Goal: Task Accomplishment & Management: Complete application form

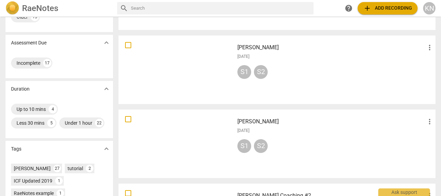
scroll to position [107, 0]
click at [157, 142] on div at bounding box center [176, 144] width 111 height 64
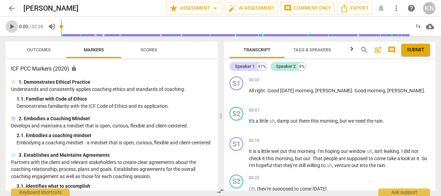
click at [13, 28] on span "play_arrow" at bounding box center [12, 26] width 8 height 8
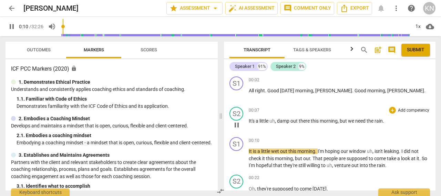
click at [405, 131] on div "00:07 + Add competency keyboard_arrow_right It's a little uh , damp out there t…" at bounding box center [339, 119] width 181 height 25
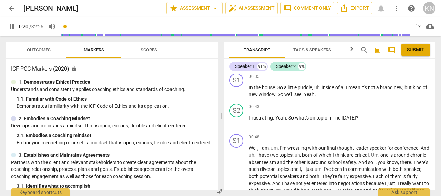
scroll to position [254, 0]
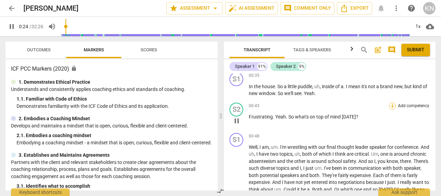
click at [392, 104] on div "+" at bounding box center [392, 106] width 7 height 7
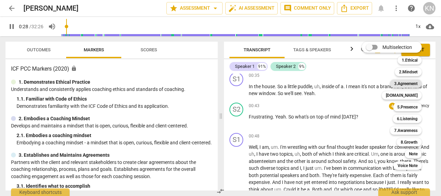
click at [398, 85] on b "3.Agreement" at bounding box center [405, 84] width 23 height 8
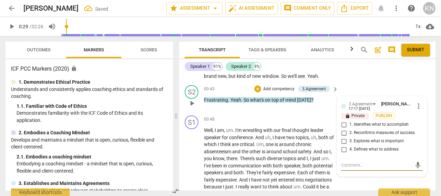
scroll to position [282, 0]
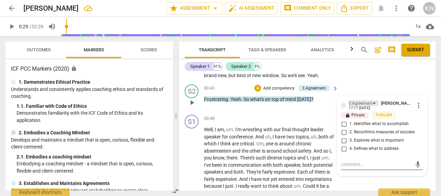
click at [372, 106] on div "3.Agreement" at bounding box center [364, 103] width 30 height 6
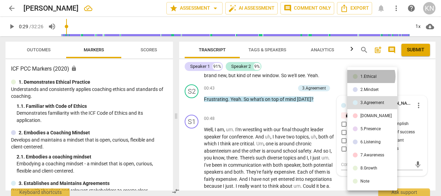
click at [371, 76] on div "1.Ethical" at bounding box center [368, 76] width 16 height 4
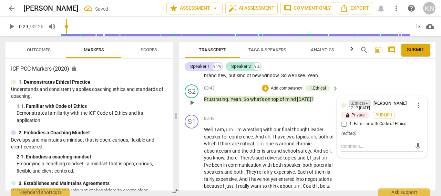
click at [365, 106] on div "1.Ethical" at bounding box center [360, 103] width 22 height 6
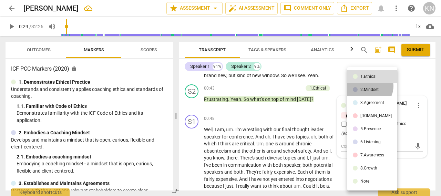
click at [369, 86] on li "2.Mindset" at bounding box center [372, 89] width 50 height 13
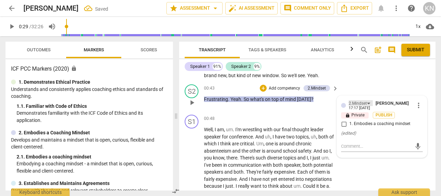
click at [368, 106] on div "2.Mindset" at bounding box center [361, 103] width 24 height 6
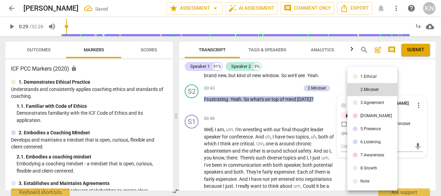
click at [368, 118] on div "[DOMAIN_NAME]" at bounding box center [375, 116] width 31 height 4
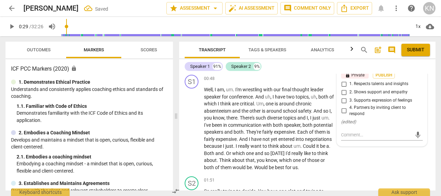
scroll to position [335, 0]
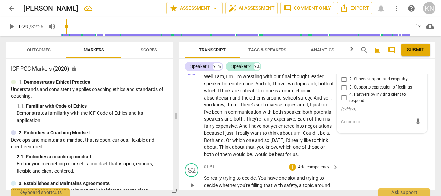
click at [376, 168] on div "S2 play_arrow pause 01:51 + Add competency keyboard_arrow_right So really tryin…" at bounding box center [307, 180] width 256 height 38
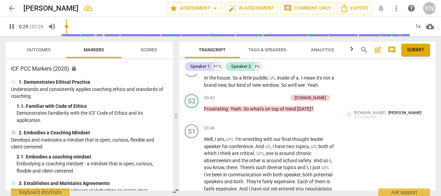
scroll to position [273, 0]
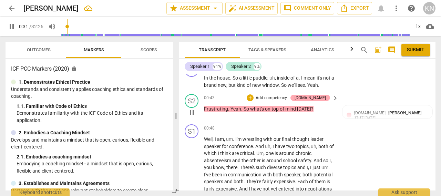
click at [322, 101] on div "[DOMAIN_NAME]" at bounding box center [309, 98] width 31 height 6
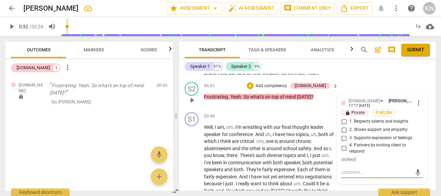
scroll to position [284, 0]
click at [415, 107] on span "more_vert" at bounding box center [418, 103] width 8 height 8
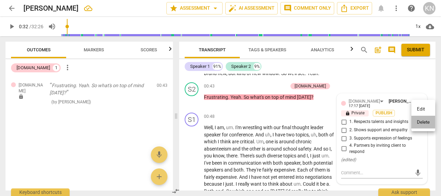
click at [420, 120] on li "Delete" at bounding box center [423, 122] width 24 height 13
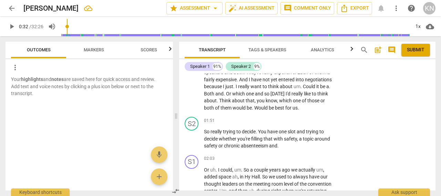
scroll to position [382, 0]
click at [194, 142] on span "play_arrow" at bounding box center [192, 138] width 8 height 8
click at [323, 124] on p "Add competency" at bounding box center [313, 120] width 33 height 6
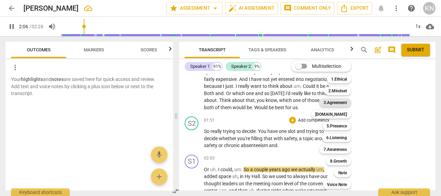
click at [334, 102] on b "3.Agreement" at bounding box center [334, 103] width 23 height 8
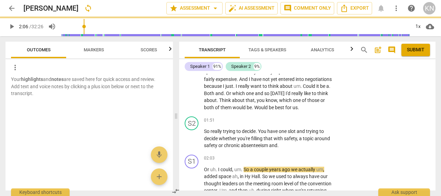
type input "127"
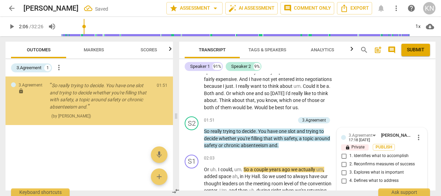
scroll to position [453, 0]
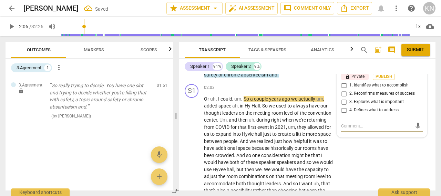
click at [341, 90] on input "1. Identifies what to accomplish" at bounding box center [343, 85] width 11 height 8
checkbox input "true"
click at [368, 164] on div "S1 play_arrow pause 02:03 + Add competency keyboard_arrow_right Or uh . I could…" at bounding box center [307, 142] width 256 height 123
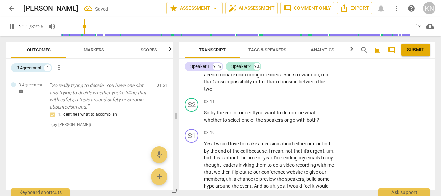
scroll to position [563, 0]
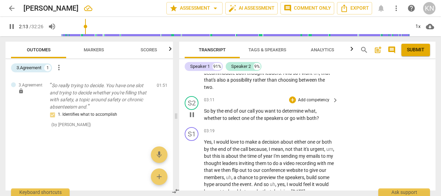
click at [317, 103] on p "Add competency" at bounding box center [313, 100] width 33 height 6
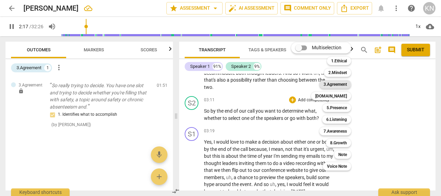
click at [339, 83] on b "3.Agreement" at bounding box center [334, 84] width 23 height 8
type input "138"
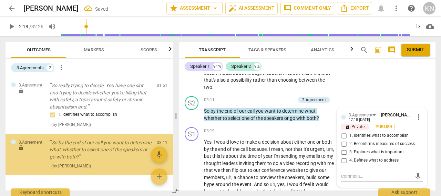
scroll to position [19, 0]
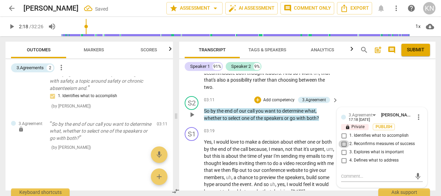
click at [342, 148] on input "2. Reconfirms measures of success" at bounding box center [343, 144] width 11 height 8
checkbox input "true"
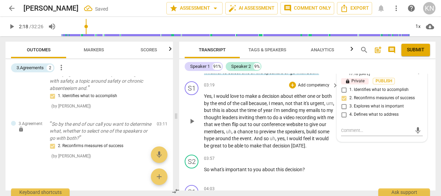
scroll to position [617, 0]
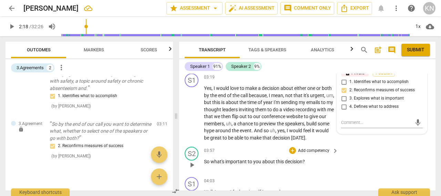
click at [318, 154] on p "Add competency" at bounding box center [313, 151] width 33 height 6
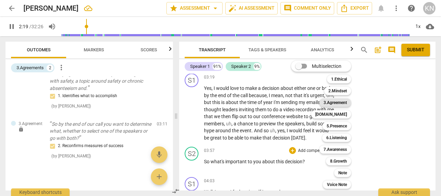
click at [339, 106] on b "3.Agreement" at bounding box center [334, 103] width 23 height 8
type input "140"
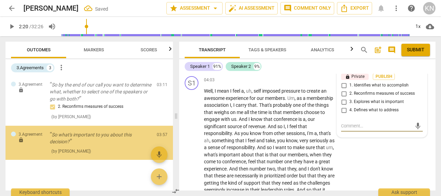
scroll to position [61, 0]
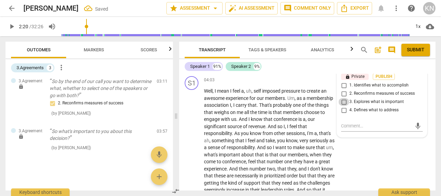
click at [341, 106] on input "3. Explores what is important" at bounding box center [343, 102] width 11 height 8
checkbox input "true"
click at [357, 147] on div "S1 play_arrow pause 04:03 + Add competency keyboard_arrow_right Well , I mean I…" at bounding box center [307, 148] width 256 height 151
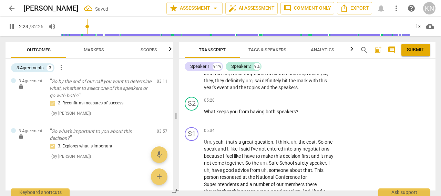
scroll to position [849, 0]
click at [323, 103] on p "Add competency" at bounding box center [313, 100] width 33 height 6
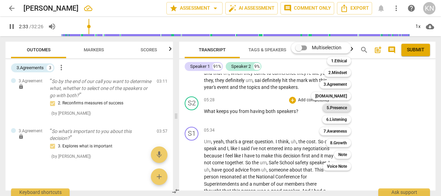
scroll to position [524, 0]
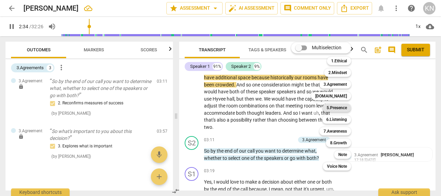
click at [338, 104] on b "5.Presence" at bounding box center [337, 108] width 20 height 8
type input "155"
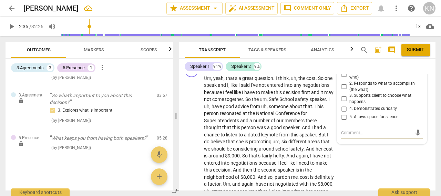
scroll to position [913, 0]
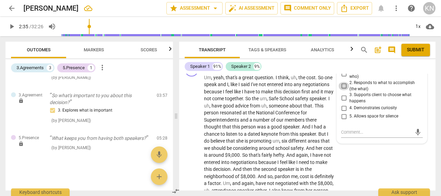
click at [344, 90] on input "2. Responds to what to accomplish (the what)" at bounding box center [343, 86] width 11 height 8
checkbox input "true"
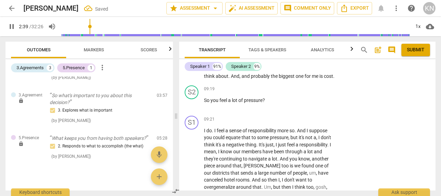
scroll to position [1289, 0]
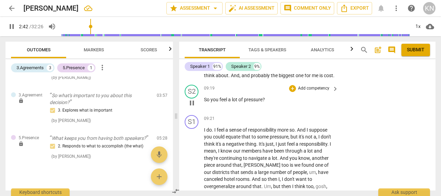
click at [318, 92] on p "Add competency" at bounding box center [313, 88] width 33 height 6
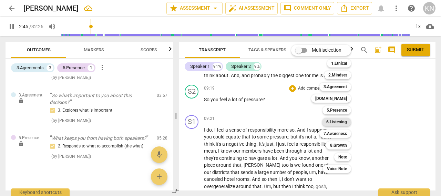
click at [334, 122] on b "6.Listening" at bounding box center [336, 122] width 21 height 8
type input "166"
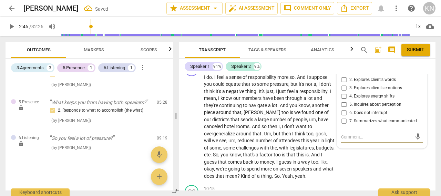
scroll to position [1342, 0]
click at [340, 84] on input "2. Explores client's words" at bounding box center [343, 80] width 11 height 8
checkbox input "true"
click at [342, 117] on input "6. Does not interrupt" at bounding box center [343, 113] width 11 height 8
checkbox input "true"
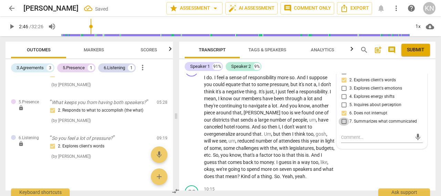
click at [342, 126] on input "7. Summarizes what communicated" at bounding box center [343, 121] width 11 height 8
checkbox input "true"
click at [350, 181] on div "S1 play_arrow pause 09:21 + Add competency keyboard_arrow_right I do . I feel a…" at bounding box center [307, 121] width 256 height 123
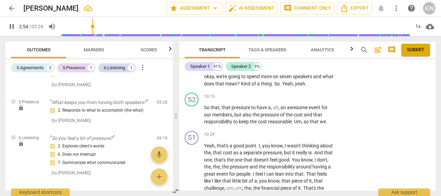
scroll to position [1435, 0]
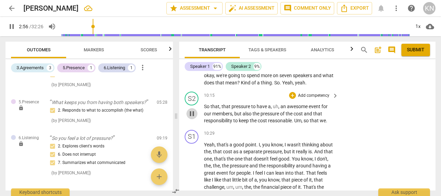
click at [193, 118] on span "pause" at bounding box center [192, 114] width 8 height 8
click at [193, 118] on span "play_arrow" at bounding box center [192, 114] width 8 height 8
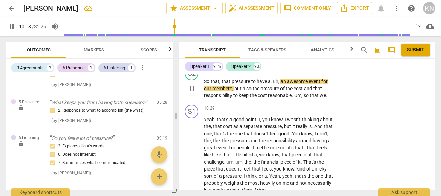
scroll to position [1461, 0]
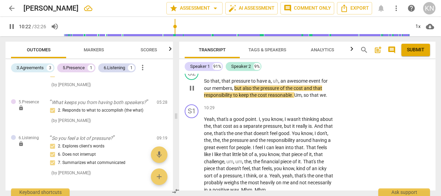
click at [317, 73] on p "Add competency" at bounding box center [313, 70] width 33 height 6
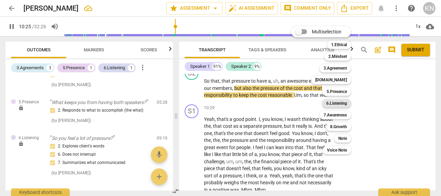
click at [338, 106] on b "6.Listening" at bounding box center [336, 103] width 21 height 8
type input "625"
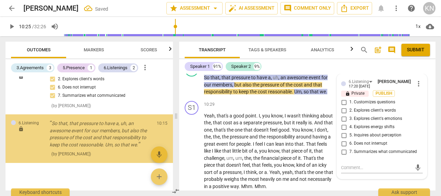
scroll to position [205, 0]
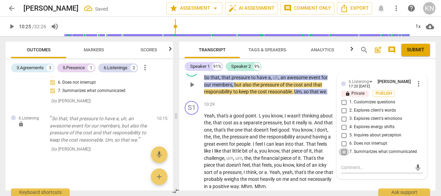
click at [342, 156] on input "7. Summarizes what communicated" at bounding box center [343, 152] width 11 height 8
checkbox input "true"
click at [192, 89] on span "play_arrow" at bounding box center [192, 85] width 8 height 8
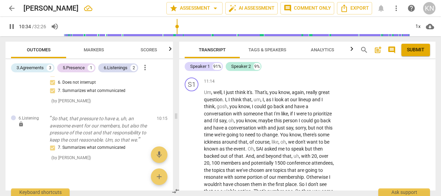
scroll to position [1582, 0]
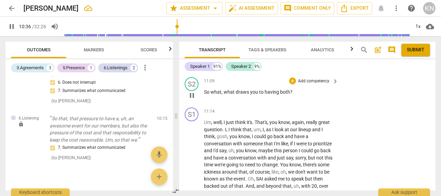
click at [319, 84] on p "Add competency" at bounding box center [313, 81] width 33 height 6
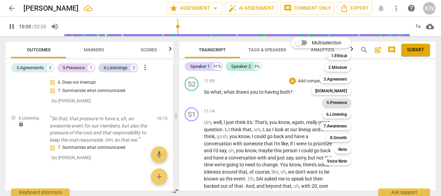
click at [338, 102] on b "5.Presence" at bounding box center [337, 103] width 20 height 8
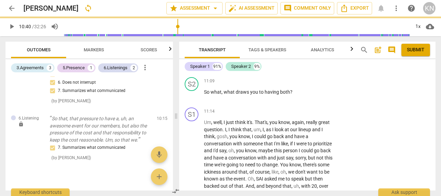
type input "640"
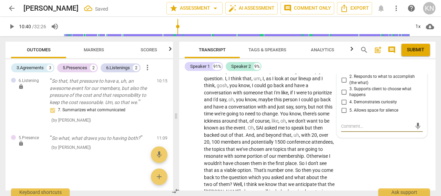
scroll to position [1633, 0]
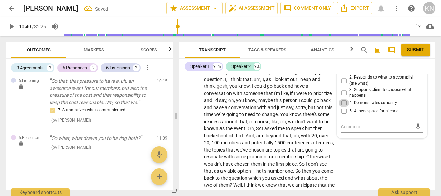
click at [343, 107] on input "4. Demonstrates curiosity" at bounding box center [343, 103] width 11 height 8
checkbox input "true"
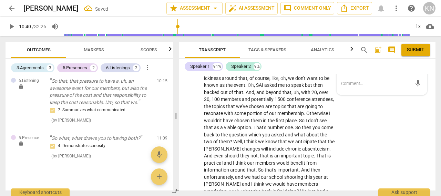
scroll to position [1676, 0]
click at [343, 124] on div "S1 play_arrow pause 11:14 + Add competency keyboard_arrow_right Um , well , I j…" at bounding box center [307, 167] width 256 height 313
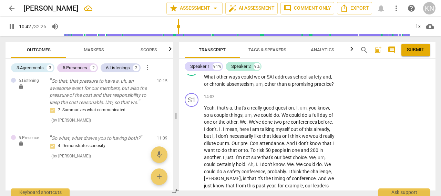
scroll to position [1942, 0]
click at [318, 69] on p "Add competency" at bounding box center [313, 65] width 33 height 6
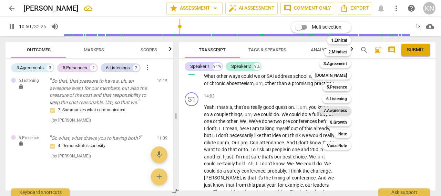
click at [335, 112] on b "7.Awareness" at bounding box center [334, 110] width 23 height 8
type input "651"
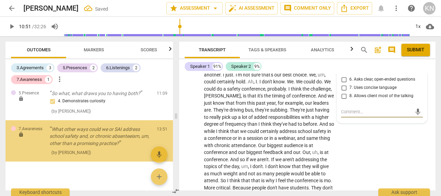
scroll to position [300, 0]
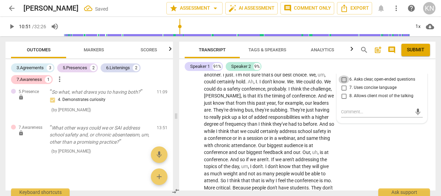
click at [342, 84] on input "6. Asks clear, open-ended questions" at bounding box center [343, 79] width 11 height 8
checkbox input "true"
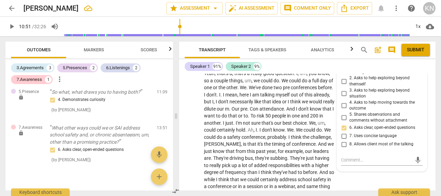
scroll to position [1976, 0]
click at [341, 73] on input "1. Asks about a current way of thinking" at bounding box center [343, 68] width 11 height 8
checkbox input "true"
click at [342, 148] on input "8. Allows client most of the talking" at bounding box center [343, 143] width 11 height 8
checkbox input "true"
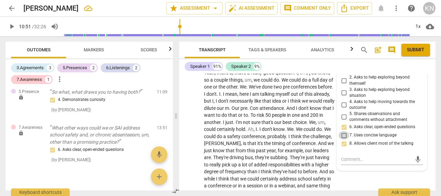
click at [343, 139] on input "7. Uses concise language" at bounding box center [343, 135] width 11 height 8
checkbox input "true"
click at [189, 143] on div "play_arrow pause" at bounding box center [195, 172] width 18 height 200
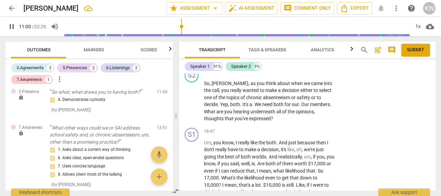
scroll to position [2434, 0]
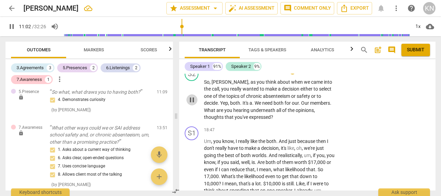
click at [193, 104] on span "pause" at bounding box center [192, 100] width 8 height 8
click at [193, 104] on span "play_arrow" at bounding box center [192, 100] width 8 height 8
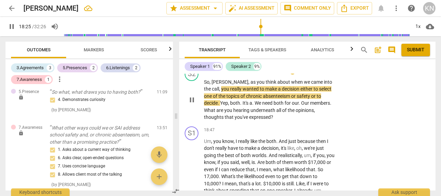
click at [317, 74] on p "Add competency" at bounding box center [313, 71] width 33 height 6
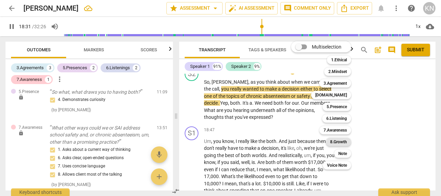
click at [339, 142] on b "8.Growth" at bounding box center [338, 142] width 17 height 8
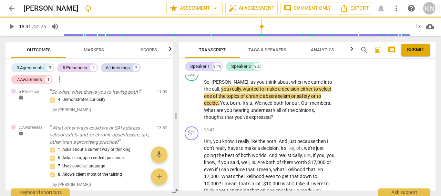
type input "1112"
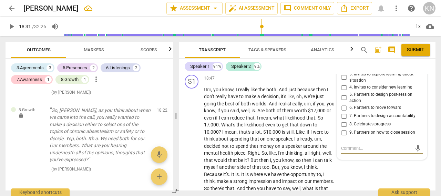
scroll to position [2487, 0]
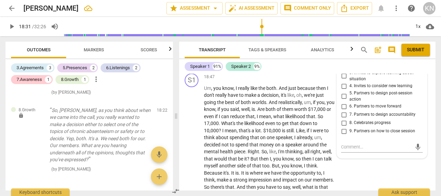
click at [342, 58] on input "1. Allows to explore progress" at bounding box center [343, 54] width 11 height 8
checkbox input "true"
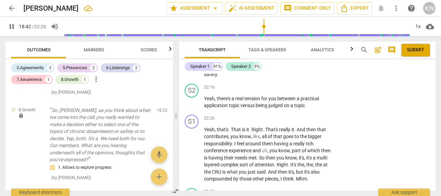
scroll to position [2866, 0]
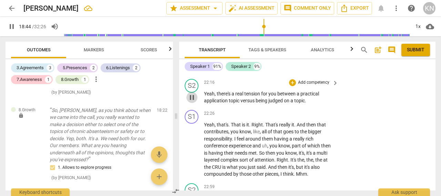
click at [194, 102] on span "pause" at bounding box center [192, 97] width 8 height 8
click at [194, 102] on span "play_arrow" at bounding box center [192, 97] width 8 height 8
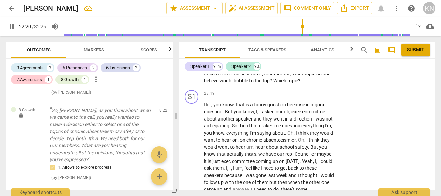
scroll to position [3009, 0]
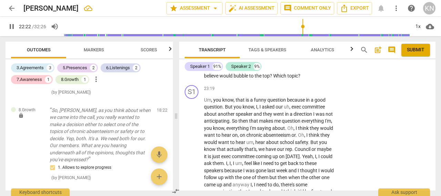
click at [195, 70] on span "pause" at bounding box center [192, 65] width 8 height 8
click at [195, 70] on span "play_arrow" at bounding box center [192, 65] width 8 height 8
click at [310, 47] on p "Add competency" at bounding box center [313, 44] width 33 height 6
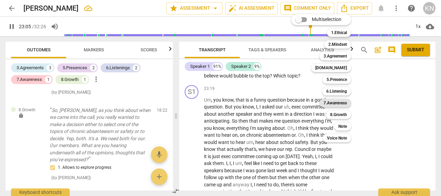
click at [335, 100] on b "7.Awareness" at bounding box center [334, 103] width 23 height 8
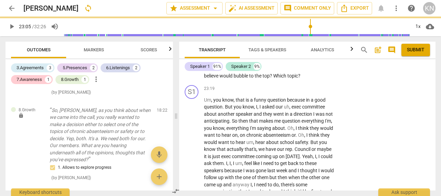
type input "1386"
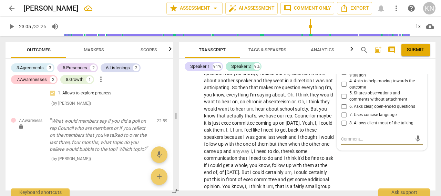
scroll to position [3040, 0]
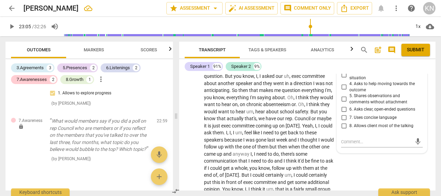
click at [342, 67] on input "2. Asks to help exploring beyond themself" at bounding box center [343, 63] width 11 height 8
checkbox input "true"
click at [188, 141] on div "play_arrow pause" at bounding box center [195, 157] width 18 height 179
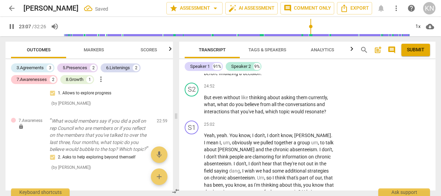
scroll to position [3231, 0]
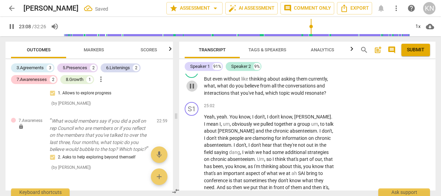
click at [192, 90] on span "pause" at bounding box center [192, 86] width 8 height 8
click at [192, 90] on span "play_arrow" at bounding box center [192, 86] width 8 height 8
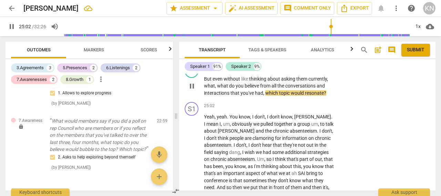
click at [325, 71] on p "Add competency" at bounding box center [313, 68] width 33 height 6
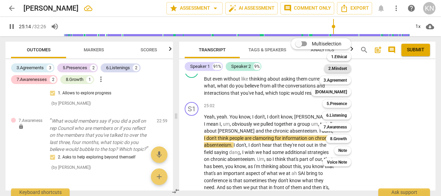
click at [339, 68] on b "2.Mindset" at bounding box center [337, 68] width 19 height 8
type input "1514"
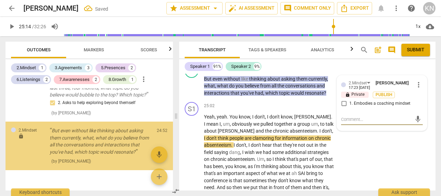
scroll to position [528, 0]
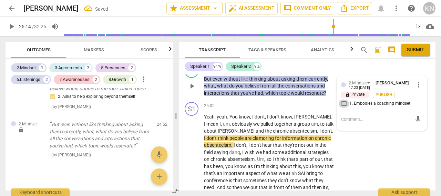
click at [343, 108] on input "1. Embodies a coaching mindset" at bounding box center [343, 104] width 11 height 8
checkbox input "true"
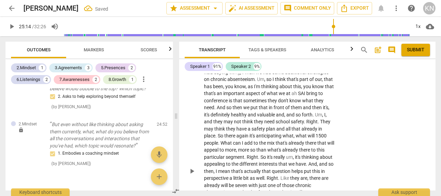
click at [188, 144] on div "play_arrow pause" at bounding box center [195, 171] width 18 height 271
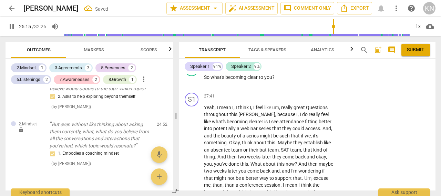
scroll to position [3576, 0]
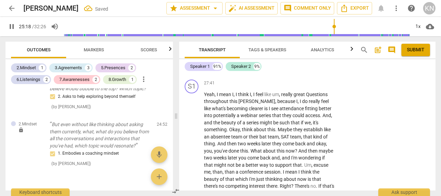
click at [311, 56] on p "Add competency" at bounding box center [313, 53] width 33 height 6
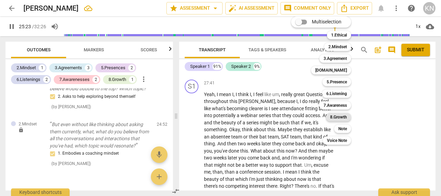
click at [337, 114] on b "8.Growth" at bounding box center [338, 117] width 17 height 8
type input "1523"
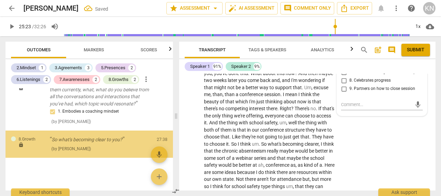
scroll to position [571, 0]
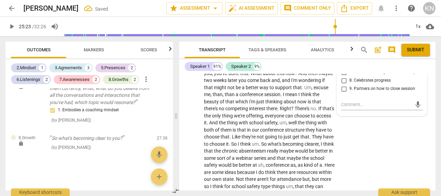
click at [342, 68] on input "6. Partners to move forward" at bounding box center [343, 64] width 11 height 8
checkbox input "true"
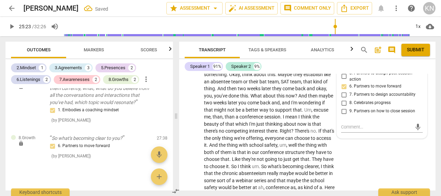
scroll to position [3631, 0]
click at [341, 107] on input "8. Celebrates progress" at bounding box center [343, 103] width 11 height 8
checkbox input "true"
click at [193, 148] on div "play_arrow pause" at bounding box center [195, 142] width 18 height 207
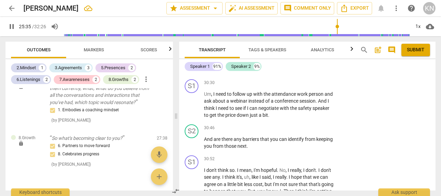
scroll to position [4016, 0]
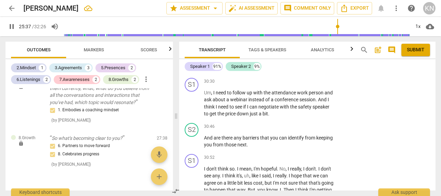
click at [314, 54] on p "Add competency" at bounding box center [313, 51] width 33 height 6
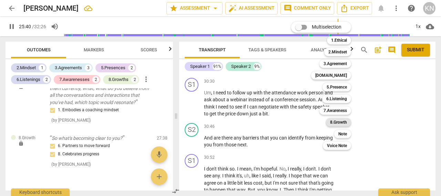
click at [340, 123] on b "8.Growth" at bounding box center [338, 122] width 17 height 8
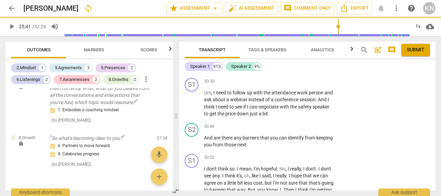
type input "1541"
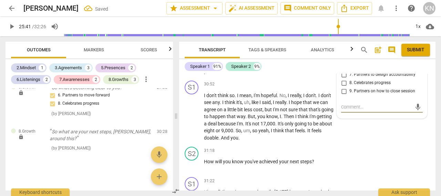
scroll to position [4089, 0]
click at [342, 61] on input "5. Partners to design post-session action" at bounding box center [343, 57] width 11 height 8
checkbox input "true"
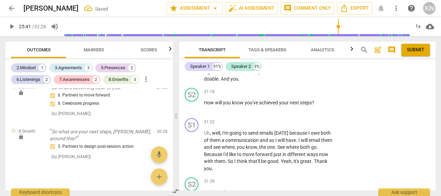
scroll to position [4148, 0]
click at [188, 111] on button "play_arrow" at bounding box center [191, 105] width 11 height 11
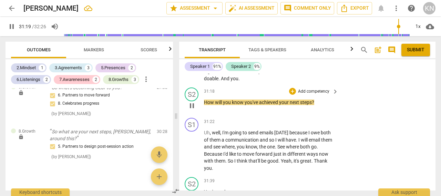
click at [322, 95] on p "Add competency" at bounding box center [313, 92] width 33 height 6
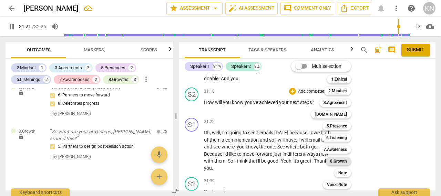
click at [338, 162] on b "8.Growth" at bounding box center [338, 161] width 17 height 8
type input "1882"
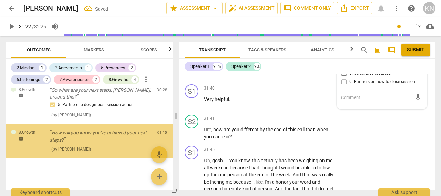
scroll to position [665, 0]
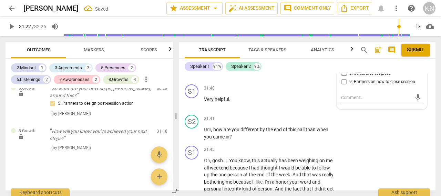
click at [342, 70] on input "7. Partners to design accountability" at bounding box center [343, 65] width 11 height 8
checkbox input "true"
click at [184, 82] on div "S2 play_arrow pause 31:39 + Add competency keyboard_arrow_right You're welcome ." at bounding box center [307, 66] width 256 height 30
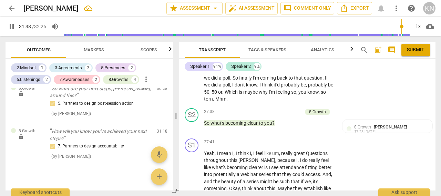
scroll to position [3511, 0]
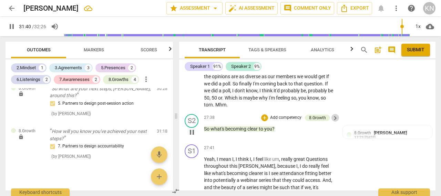
click at [332, 122] on span "keyboard_arrow_right" at bounding box center [335, 118] width 8 height 8
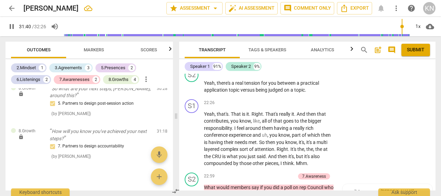
scroll to position [589, 0]
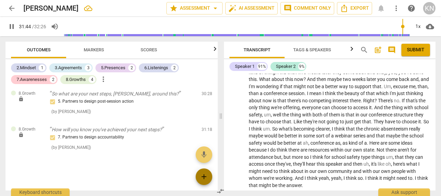
click at [202, 174] on span "add" at bounding box center [204, 177] width 8 height 8
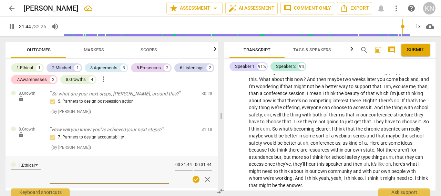
scroll to position [621, 0]
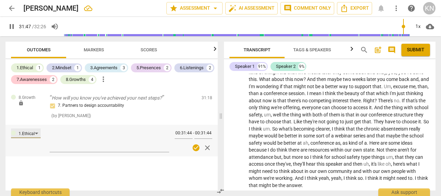
click at [36, 133] on div "1.Ethical" at bounding box center [26, 133] width 30 height 10
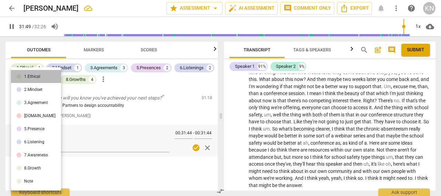
click at [39, 78] on div "1.Ethical" at bounding box center [32, 76] width 16 height 4
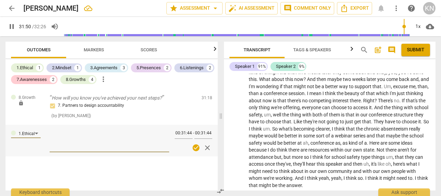
click at [76, 144] on textarea at bounding box center [110, 140] width 120 height 20
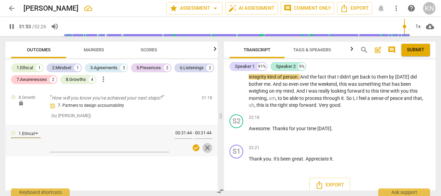
click at [207, 148] on span "close" at bounding box center [207, 148] width 8 height 8
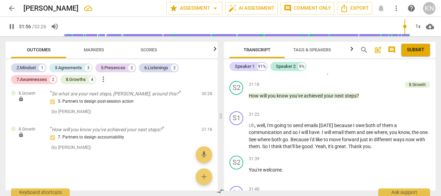
scroll to position [3296, 0]
click at [373, 88] on p "Add competency" at bounding box center [385, 85] width 33 height 6
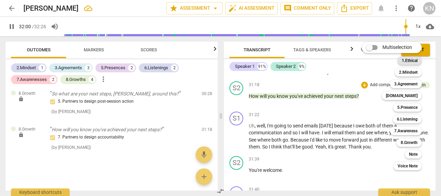
click at [410, 61] on b "1.Ethical" at bounding box center [410, 60] width 16 height 8
type input "1921"
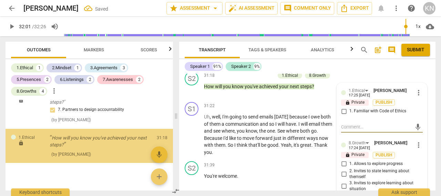
scroll to position [713, 0]
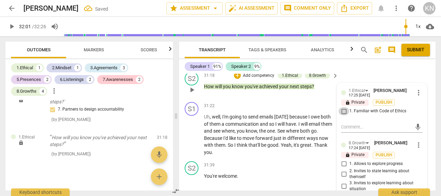
click at [343, 115] on input "1. Familiar with Code of Ethics" at bounding box center [343, 111] width 11 height 8
checkbox input "true"
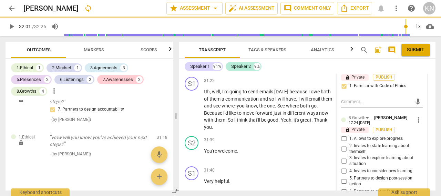
scroll to position [4166, 0]
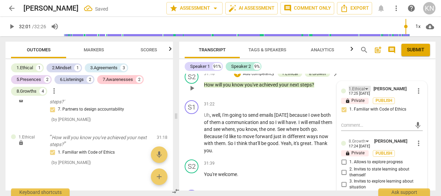
click at [362, 92] on div "1.Ethical" at bounding box center [357, 89] width 16 height 7
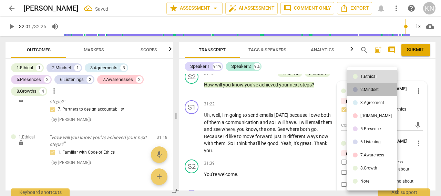
click at [372, 91] on div "2.Mindset" at bounding box center [369, 89] width 18 height 4
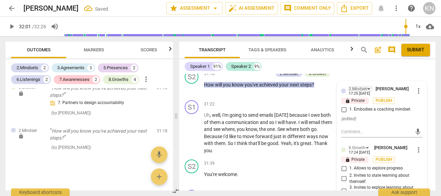
scroll to position [708, 0]
click at [344, 114] on input "1. Embodies a coaching mindset" at bounding box center [343, 109] width 11 height 8
checkbox input "true"
click at [362, 68] on div "S1 play_arrow pause 30:52 + Add competency keyboard_arrow_right I don't think s…" at bounding box center [307, 34] width 256 height 66
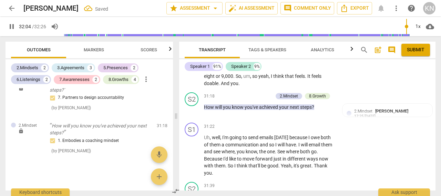
scroll to position [4143, 0]
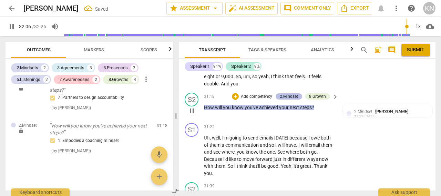
click at [284, 100] on div "2.Mindset" at bounding box center [289, 96] width 18 height 6
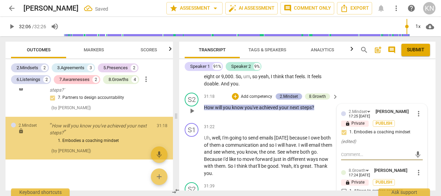
type input "1927"
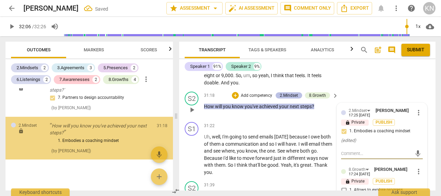
scroll to position [712, 0]
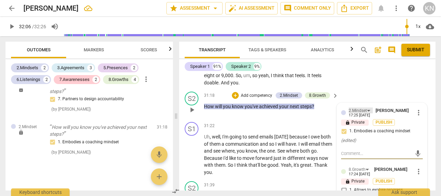
click at [366, 113] on div "2.Mindset" at bounding box center [361, 110] width 24 height 6
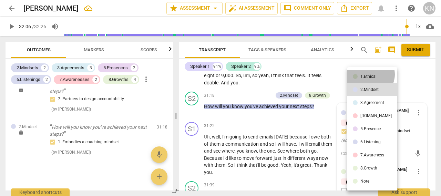
click at [370, 74] on div "1.Ethical" at bounding box center [368, 76] width 16 height 4
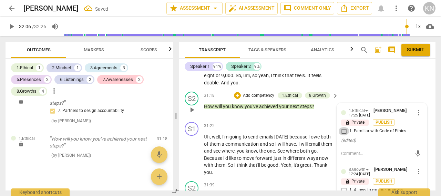
click at [342, 135] on input "1. Familiar with Code of Ethics" at bounding box center [343, 131] width 11 height 8
checkbox input "true"
click at [363, 89] on div "S1 play_arrow pause 30:52 + Add competency keyboard_arrow_right I don't think s…" at bounding box center [307, 56] width 256 height 66
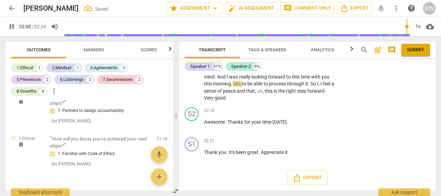
scroll to position [4439, 0]
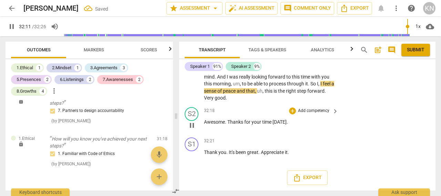
click at [316, 110] on p "Add competency" at bounding box center [313, 111] width 33 height 6
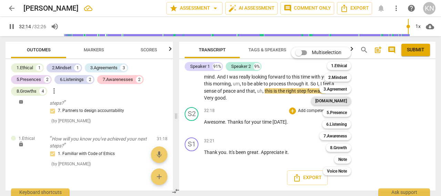
click at [339, 101] on b "[DOMAIN_NAME]" at bounding box center [331, 101] width 32 height 8
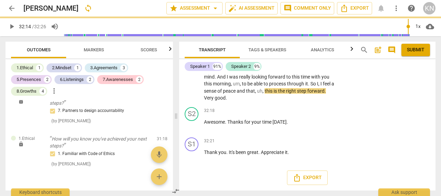
type input "1935"
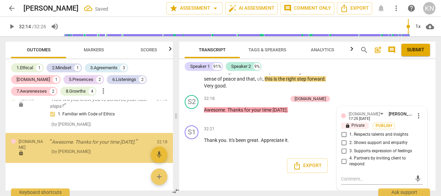
scroll to position [753, 0]
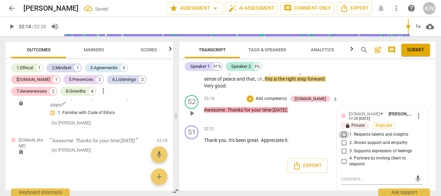
click at [341, 139] on input "1. Respects talents and insights" at bounding box center [343, 135] width 11 height 8
checkbox input "true"
click at [342, 147] on input "2. Shows support and empathy" at bounding box center [343, 143] width 11 height 8
checkbox input "true"
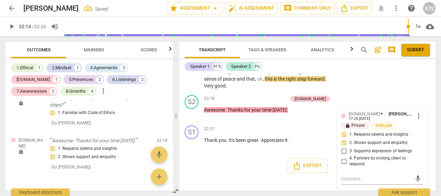
click at [260, 166] on div "Export" at bounding box center [307, 165] width 256 height 25
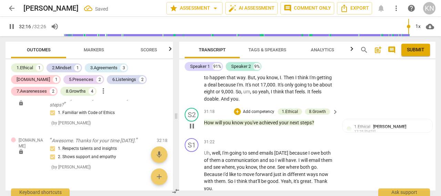
scroll to position [4127, 0]
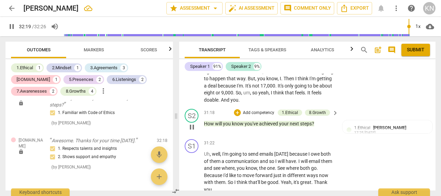
click at [251, 116] on p "Add competency" at bounding box center [258, 113] width 33 height 6
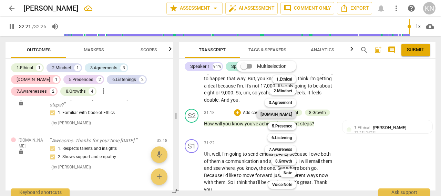
click at [288, 112] on b "[DOMAIN_NAME]" at bounding box center [276, 114] width 32 height 8
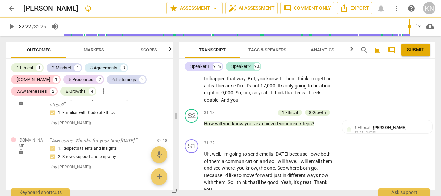
type input "1942"
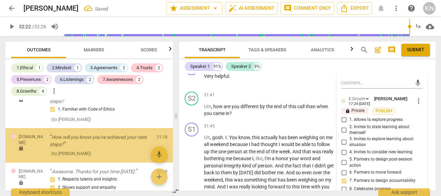
scroll to position [4298, 0]
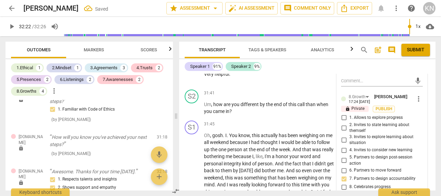
click at [343, 68] on input "4. Partners by inviting client to respond" at bounding box center [343, 63] width 11 height 8
checkbox input "true"
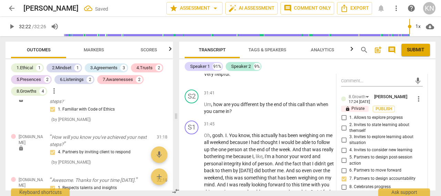
click at [342, 49] on input "2. Shows support and empathy" at bounding box center [343, 45] width 11 height 8
checkbox input "true"
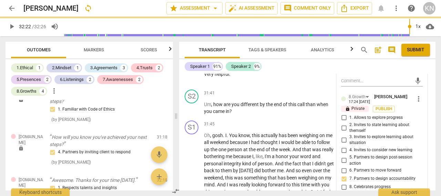
click at [174, 82] on span at bounding box center [176, 116] width 4 height 160
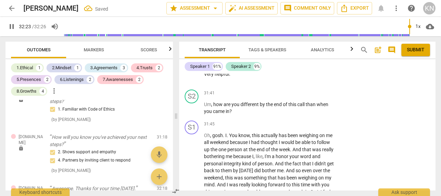
scroll to position [4440, 0]
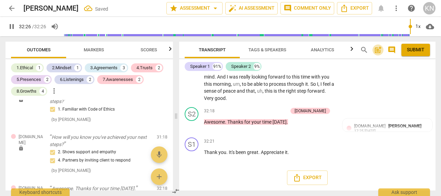
click at [379, 45] on button "post_add" at bounding box center [377, 49] width 11 height 11
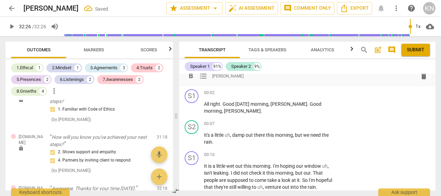
type input "1946"
click at [379, 45] on button "post_add" at bounding box center [377, 49] width 11 height 11
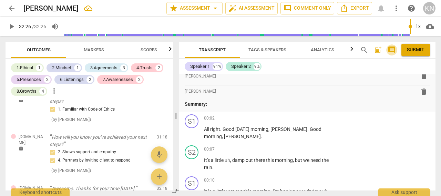
click at [393, 49] on span "comment" at bounding box center [391, 50] width 8 height 8
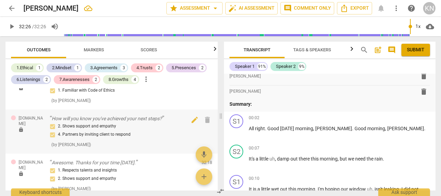
scroll to position [713, 0]
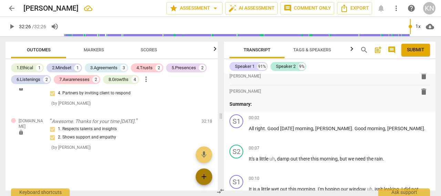
click at [204, 175] on span "add" at bounding box center [204, 177] width 8 height 8
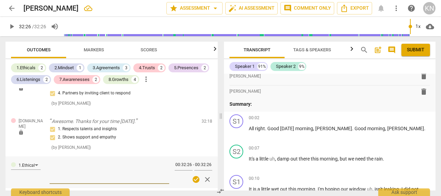
scroll to position [745, 0]
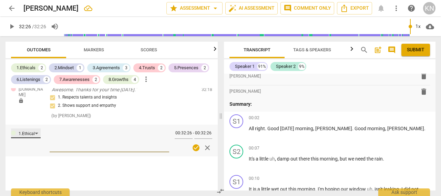
click at [31, 133] on div "1.Ethical" at bounding box center [27, 134] width 16 height 7
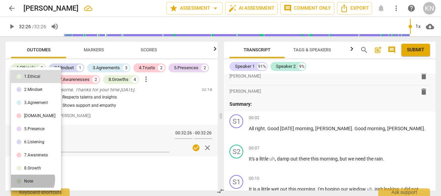
click at [30, 179] on div "Note" at bounding box center [28, 181] width 9 height 4
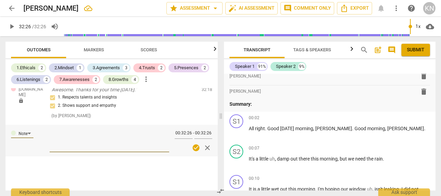
click at [56, 146] on textarea at bounding box center [110, 140] width 120 height 20
type textarea "N"
type textarea "No"
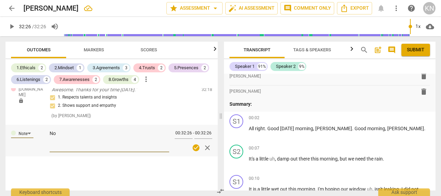
type textarea "No"
type textarea "No e"
type textarea "No et"
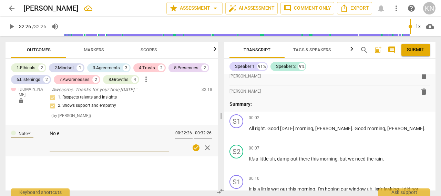
type textarea "No et"
type textarea "No eth"
type textarea "No ethi"
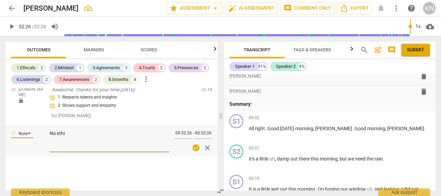
type textarea "No ethic"
type textarea "No ethica"
type textarea "No ethical"
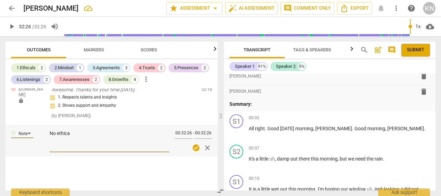
type textarea "No ethical"
type textarea "No ethical b"
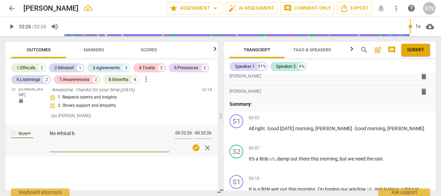
type textarea "No ethical br"
type textarea "No ethical bre"
type textarea "No ethical brea"
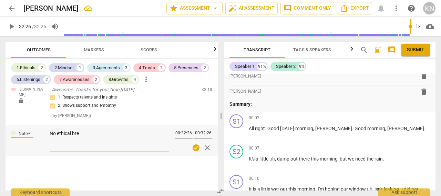
type textarea "No ethical brea"
type textarea "No ethical breac"
type textarea "No ethical breach"
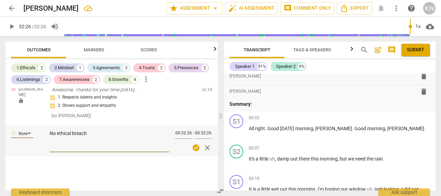
type textarea "No ethical breach"
type textarea "No ethical breach p"
type textarea "No ethical breach pr"
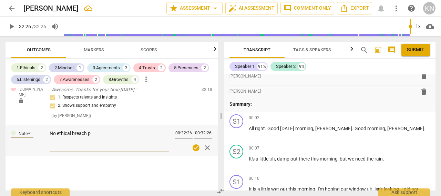
type textarea "No ethical breach pr"
type textarea "No ethical breach pre"
type textarea "No ethical breach pres"
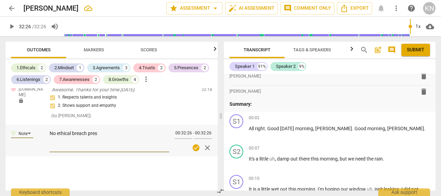
type textarea "No ethical breach prese"
type textarea "No ethical breach presen"
type textarea "No ethical breach present"
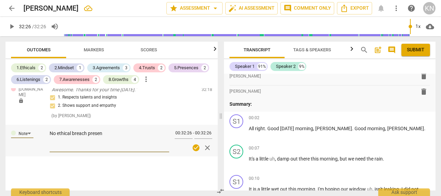
type textarea "No ethical breach present"
type textarea "No ethical breach present."
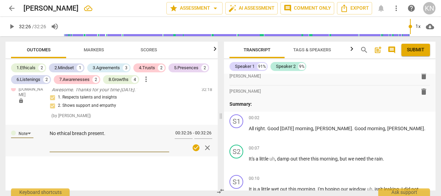
type textarea "No ethical breach present. S"
type textarea "No ethical breach present. St"
type textarea "No ethical breach present. Str"
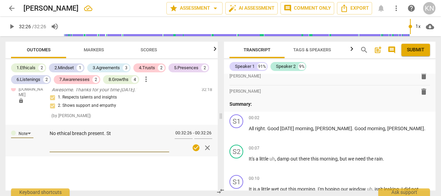
type textarea "No ethical breach present. Str"
type textarea "No ethical breach present. Stro"
type textarea "No ethical breach present. [GEOGRAPHIC_DATA]"
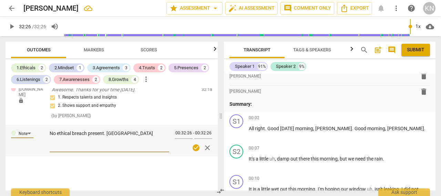
type textarea "No ethical breach present. Strong"
type textarea "No ethical breach present. Strong t"
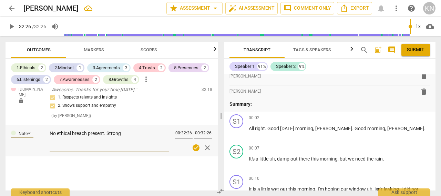
type textarea "No ethical breach present. Strong t"
type textarea "No ethical breach present. Strong tr"
type textarea "No ethical breach present. Strong tru"
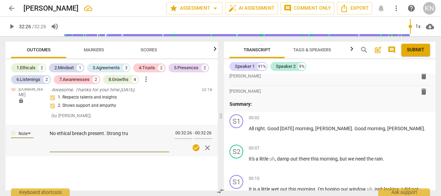
type textarea "No ethical breach present. Strong trus"
type textarea "No ethical breach present. Strong trust"
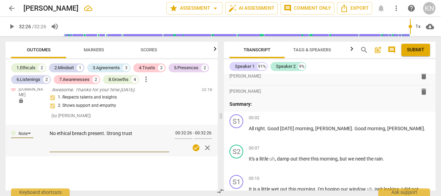
type textarea "No ethical breach present. Strong trust"
type textarea "No ethical breach present. Strong trust a"
type textarea "No ethical breach present. Strong trust an"
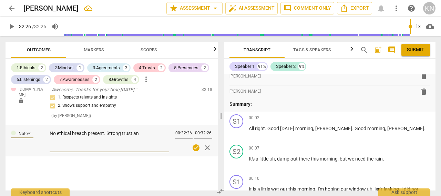
type textarea "No ethical breach present. Strong trust and"
type textarea "No ethical breach present. Strong trust and c"
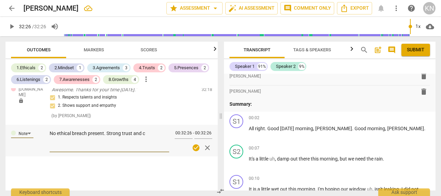
type textarea "No ethical breach present. Strong trust and co"
type textarea "No ethical breach present. Strong trust and coa"
type textarea "No ethical breach present. Strong trust and coac"
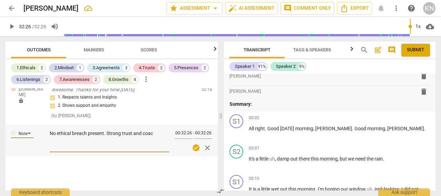
type textarea "No ethical breach present. Strong trust and coach"
type textarea "No ethical breach present. Strong trust and coach m"
type textarea "No ethical breach present. Strong trust and coach [PERSON_NAME]"
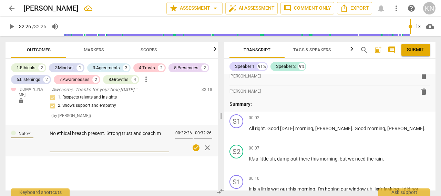
type textarea "No ethical breach present. Strong trust and coach [PERSON_NAME]"
type textarea "No ethical breach present. Strong trust and coach mind"
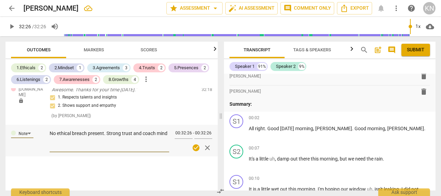
type textarea "No ethical breach present. Strong trust and coach minds"
type textarea "No ethical breach present. Strong trust and coach mindse"
type textarea "No ethical breach present. Strong trust and coach mindset"
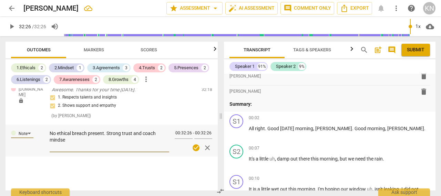
type textarea "No ethical breach present. Strong trust and coach mindset"
type textarea "No ethical breach present. Strong trust and coach mindset."
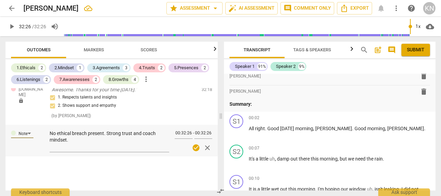
click at [141, 175] on div at bounding box center [112, 179] width 212 height 22
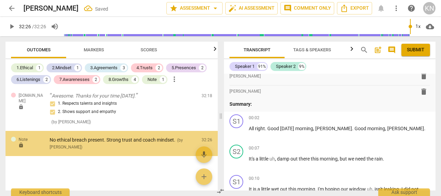
scroll to position [738, 0]
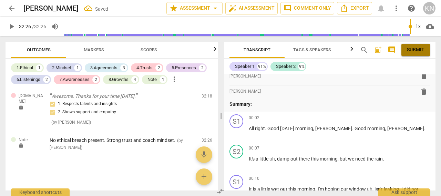
click at [416, 49] on span "Submit" at bounding box center [416, 49] width 18 height 7
